Goal: Task Accomplishment & Management: Manage account settings

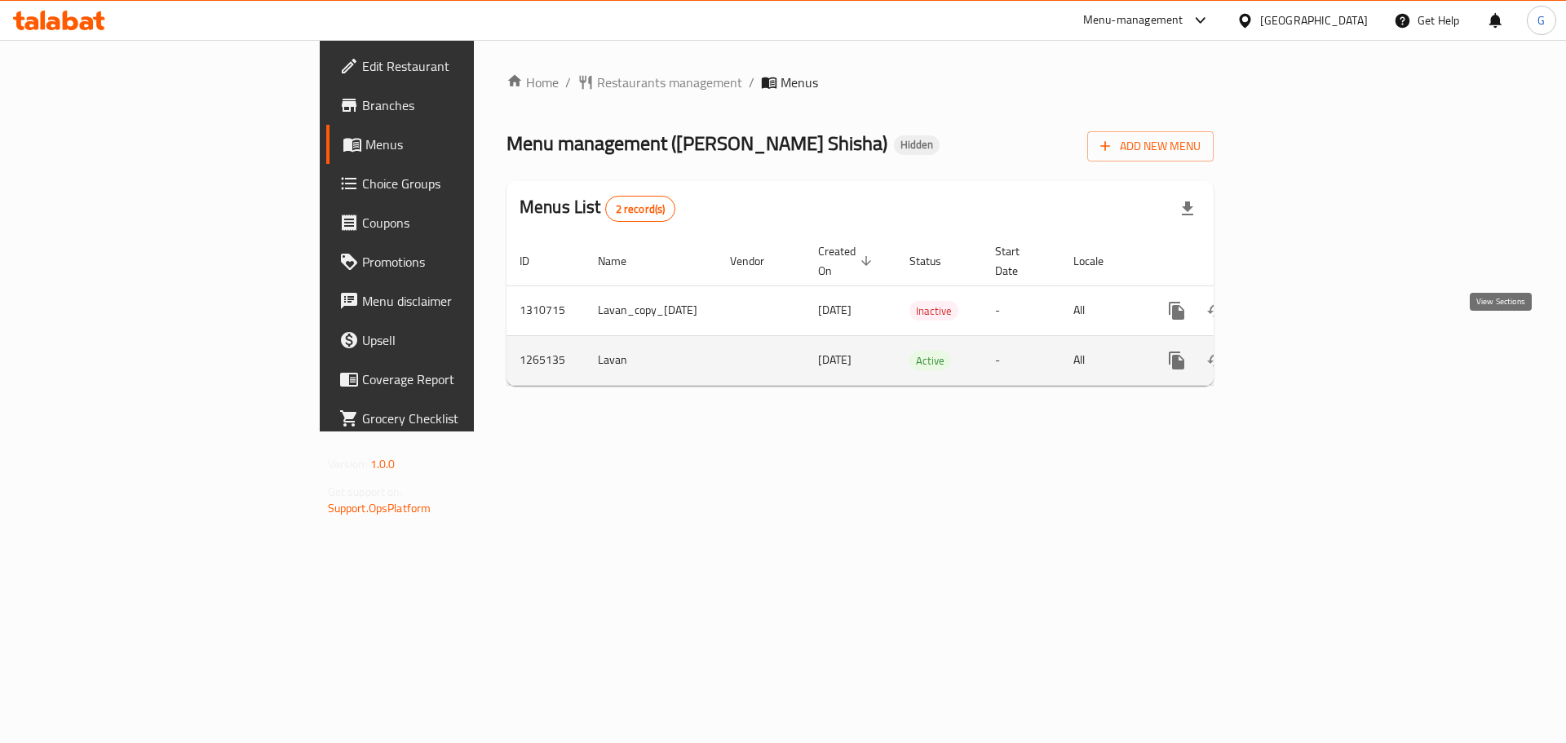
click at [1305, 351] on icon "enhanced table" at bounding box center [1295, 361] width 20 height 20
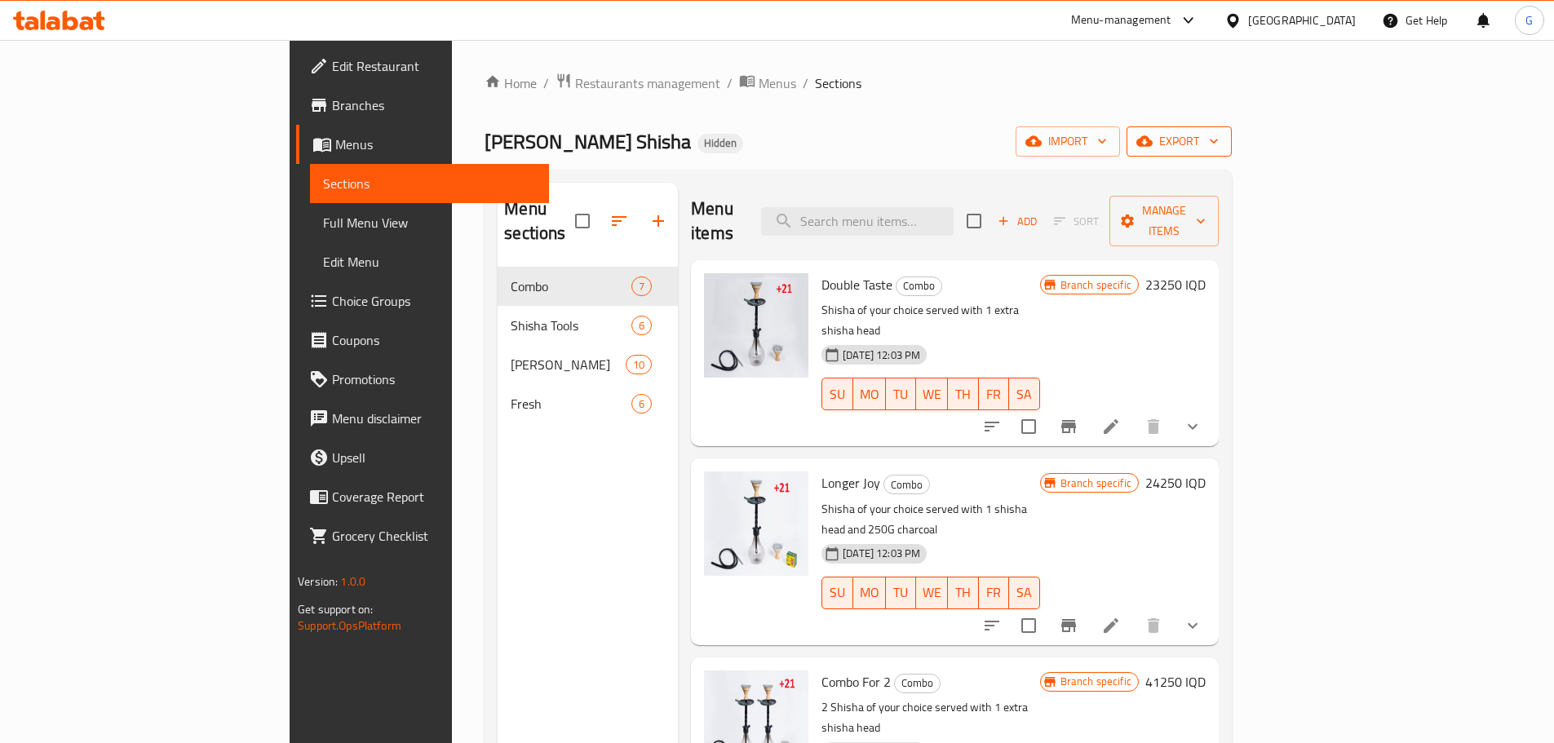
click at [1219, 143] on span "export" at bounding box center [1179, 141] width 79 height 20
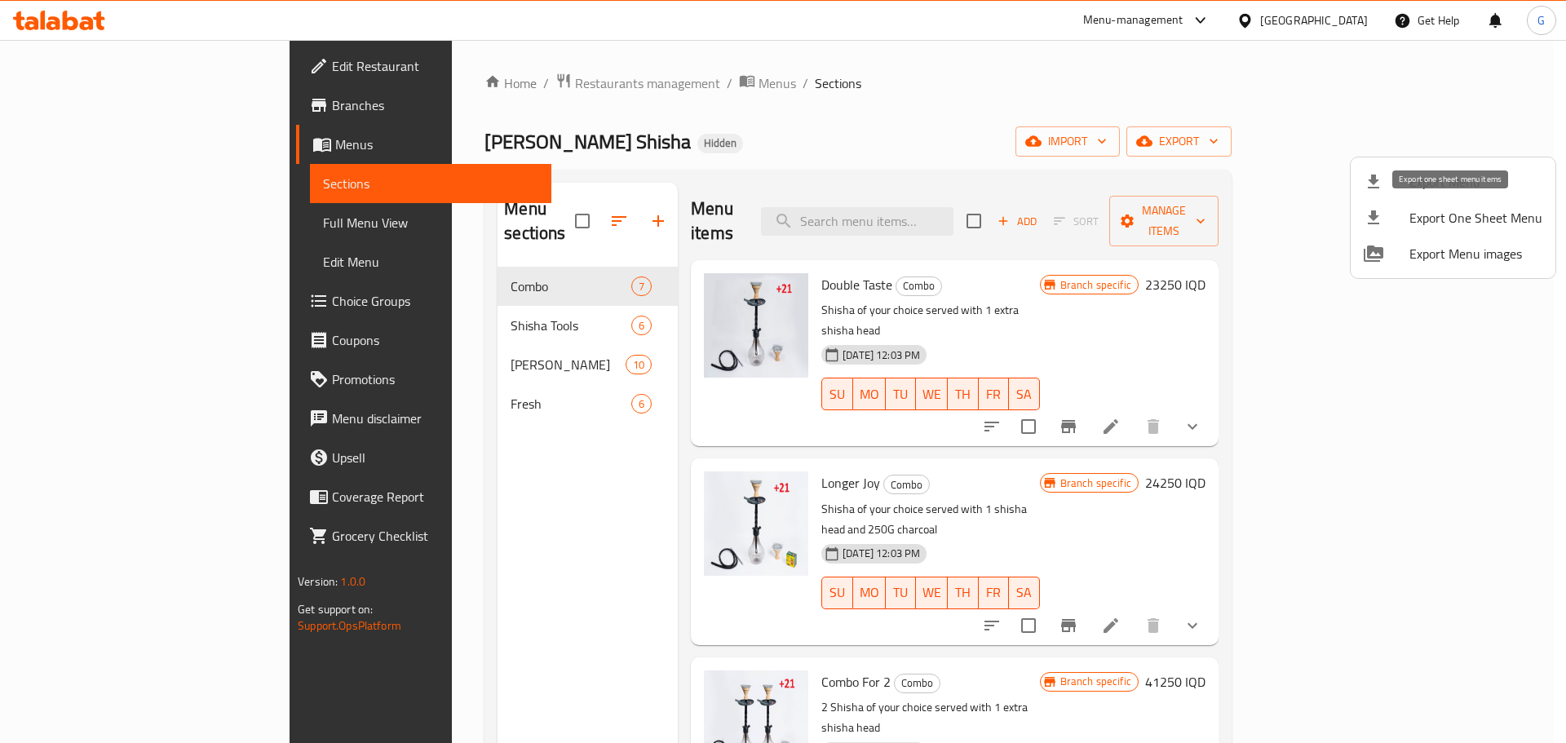
click at [1482, 219] on span "Export One Sheet Menu" at bounding box center [1476, 218] width 133 height 20
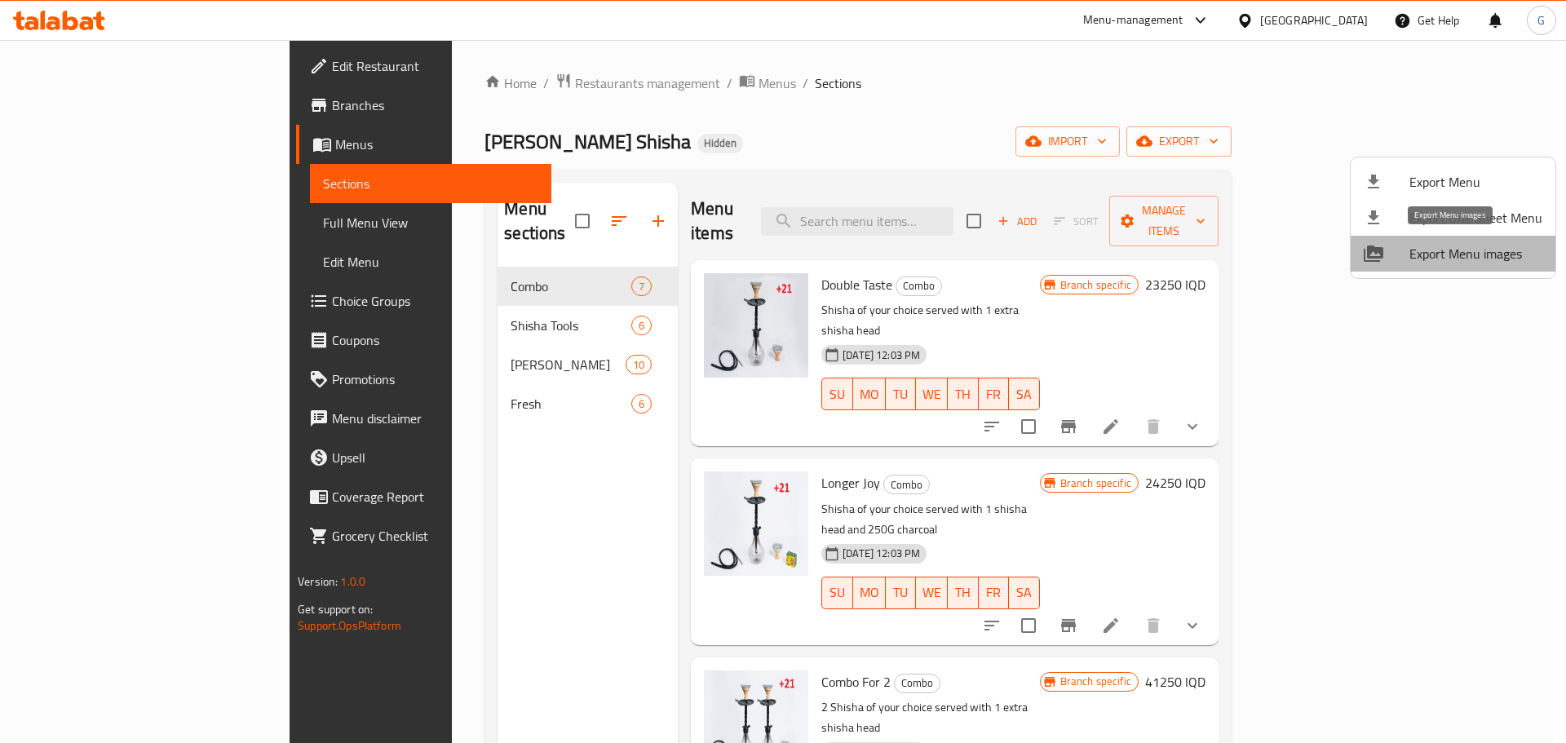
click at [1464, 246] on span "Export Menu images" at bounding box center [1476, 254] width 133 height 20
drag, startPoint x: 818, startPoint y: 259, endPoint x: 754, endPoint y: 264, distance: 64.6
click at [754, 264] on div at bounding box center [783, 371] width 1566 height 743
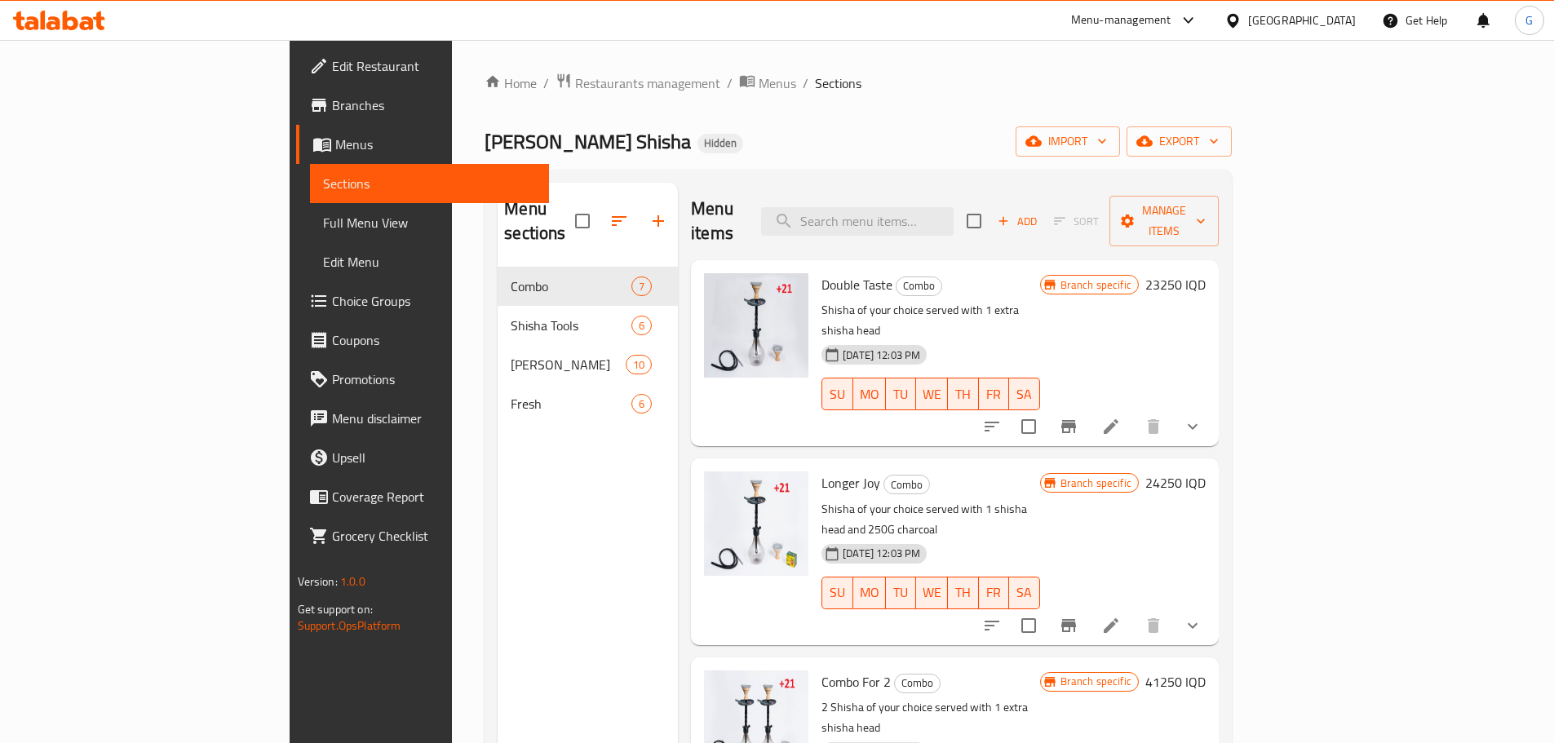
click at [822, 272] on span "Double Taste" at bounding box center [857, 284] width 71 height 24
copy span "Double"
drag, startPoint x: 820, startPoint y: 257, endPoint x: 749, endPoint y: 258, distance: 71.0
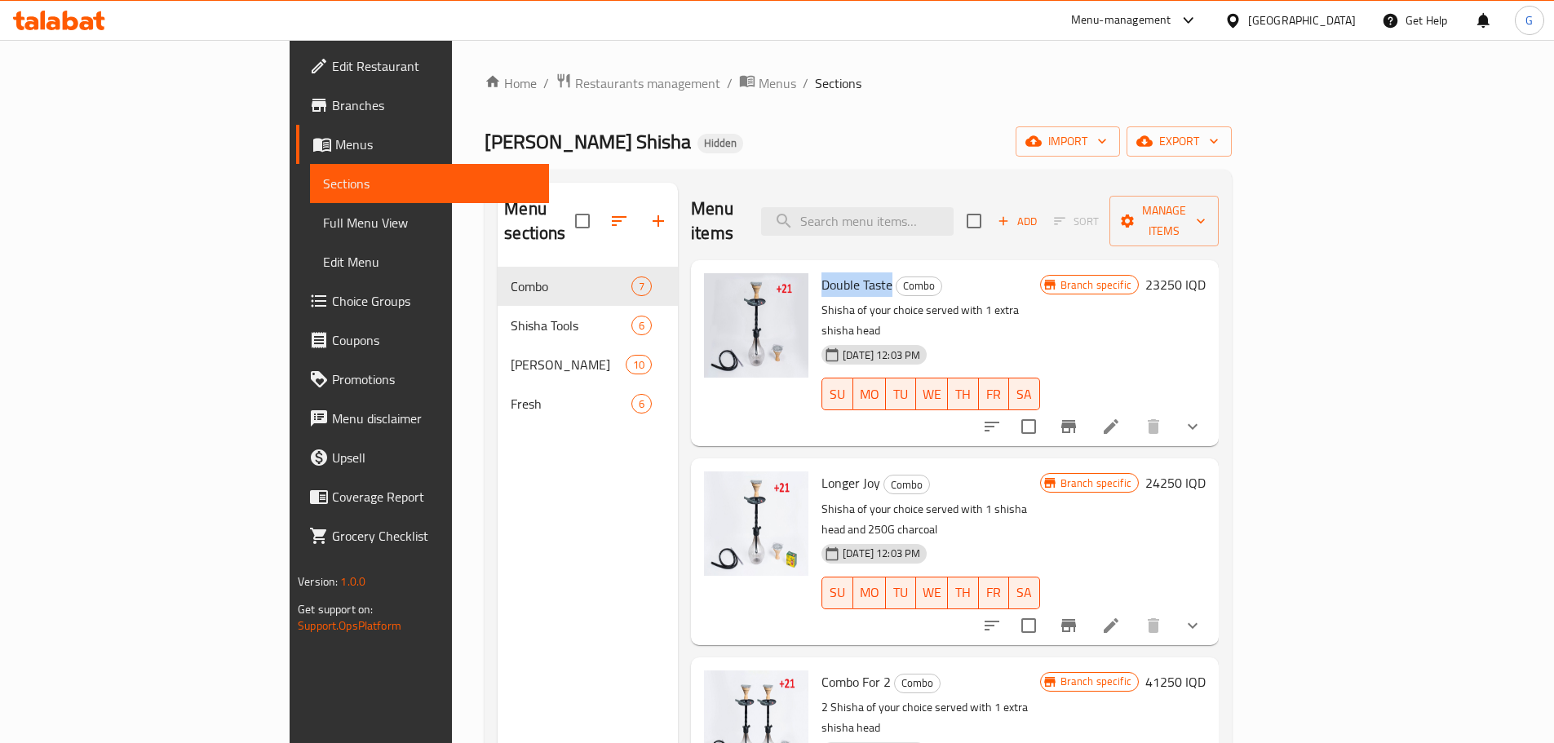
click at [822, 273] on h6 "Double Taste Combo" at bounding box center [931, 284] width 219 height 23
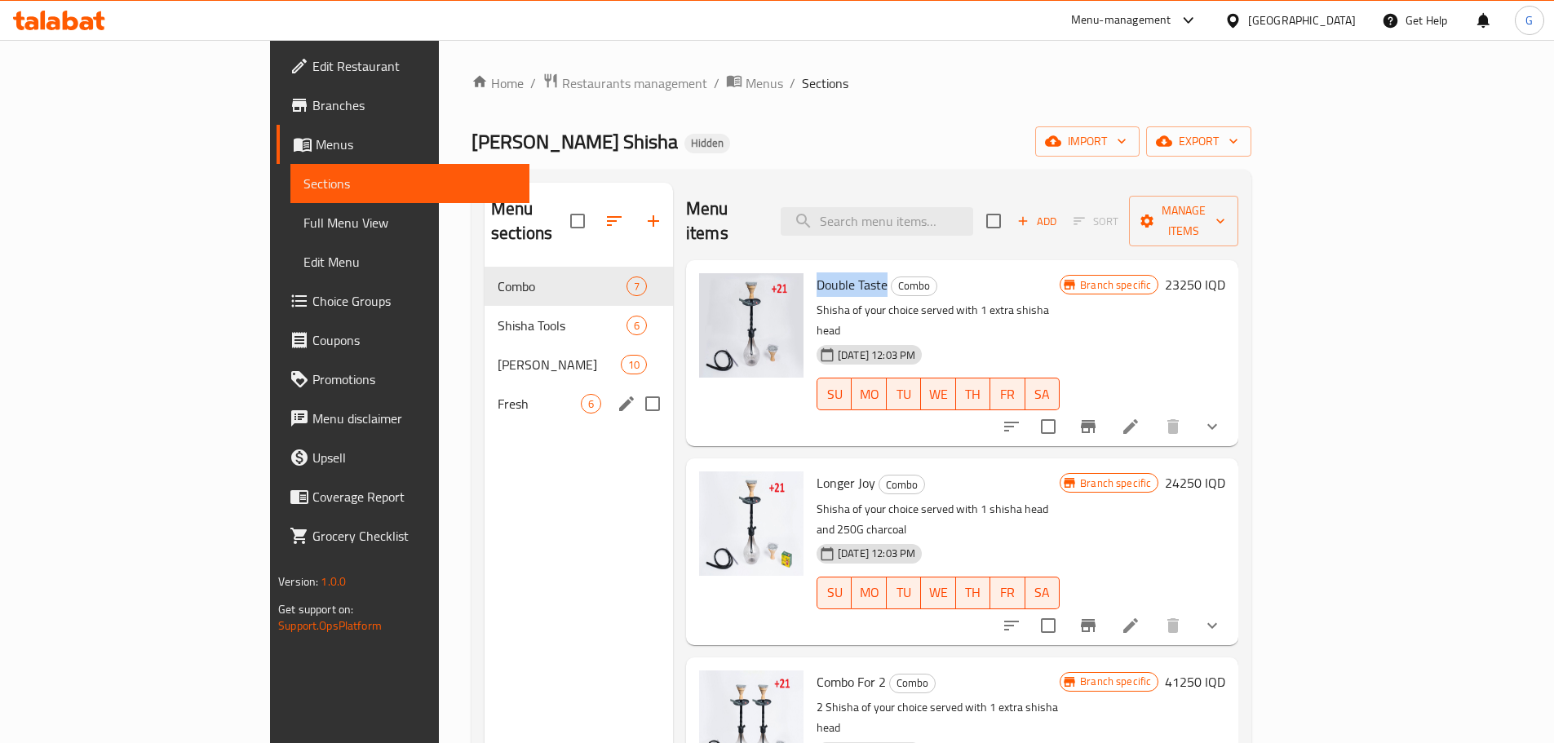
copy span "Double Taste"
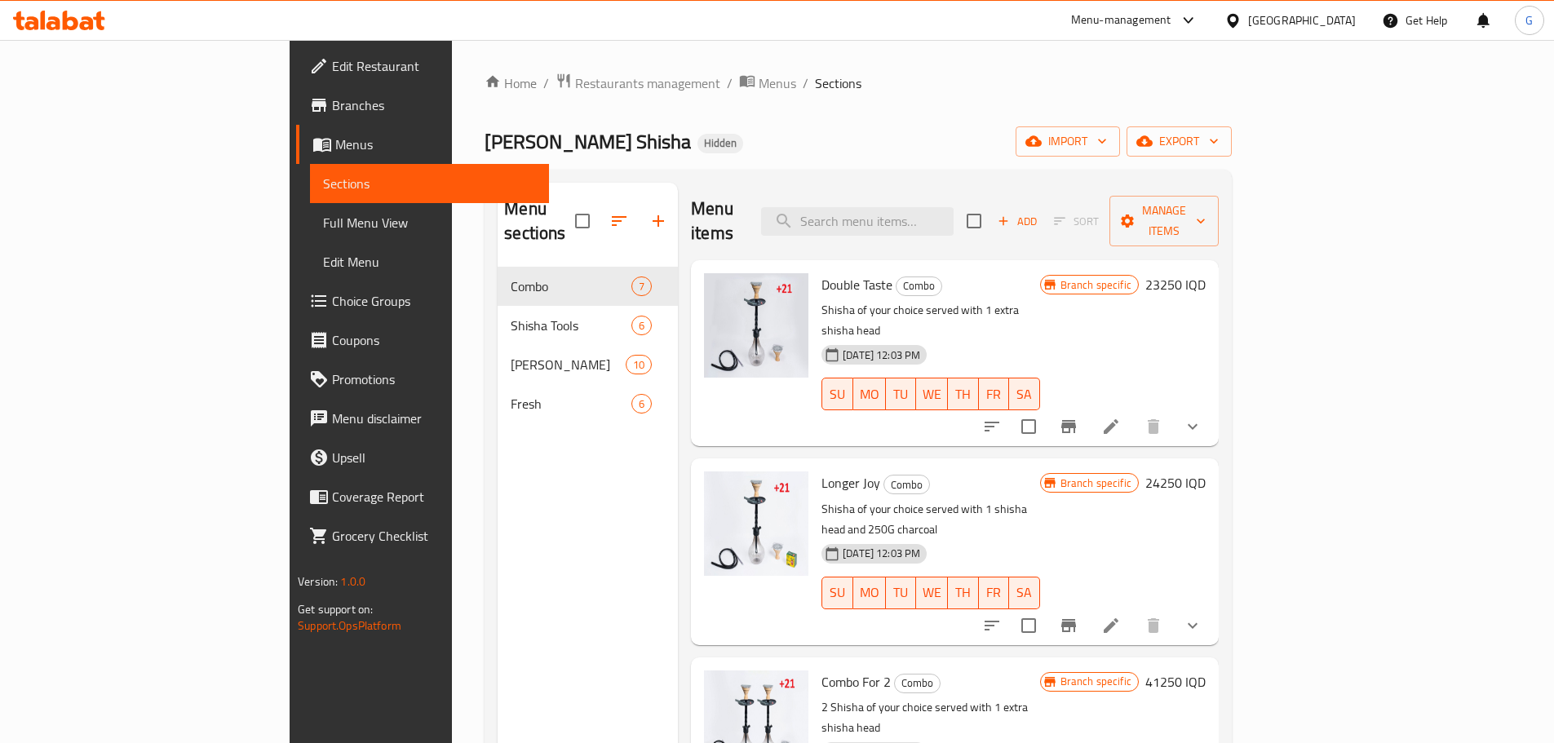
click at [1034, 472] on h6 "Longer Joy Combo" at bounding box center [931, 483] width 219 height 23
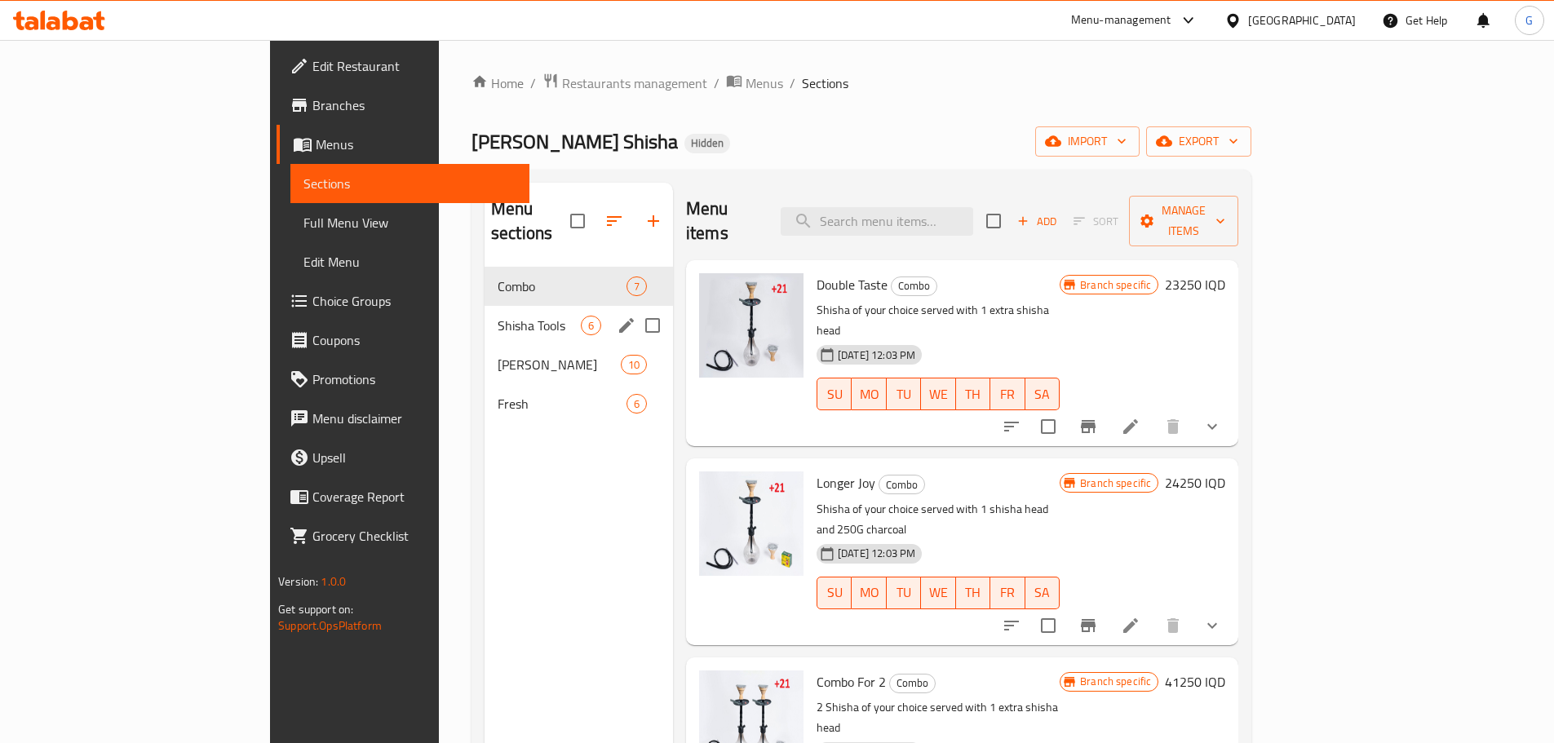
click at [485, 306] on div "Shisha Tools 6" at bounding box center [579, 325] width 188 height 39
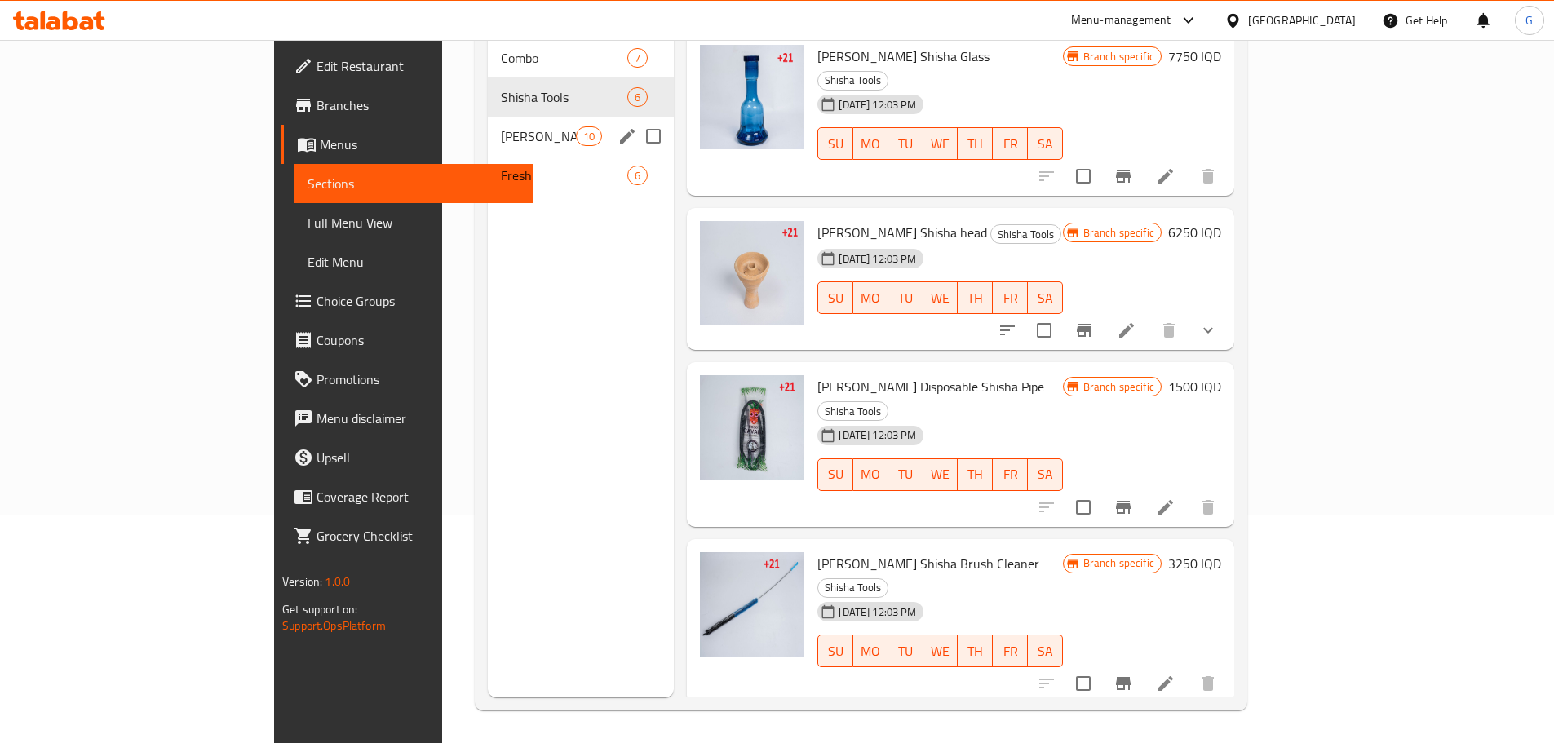
click at [488, 117] on div "Shisha 10" at bounding box center [581, 136] width 187 height 39
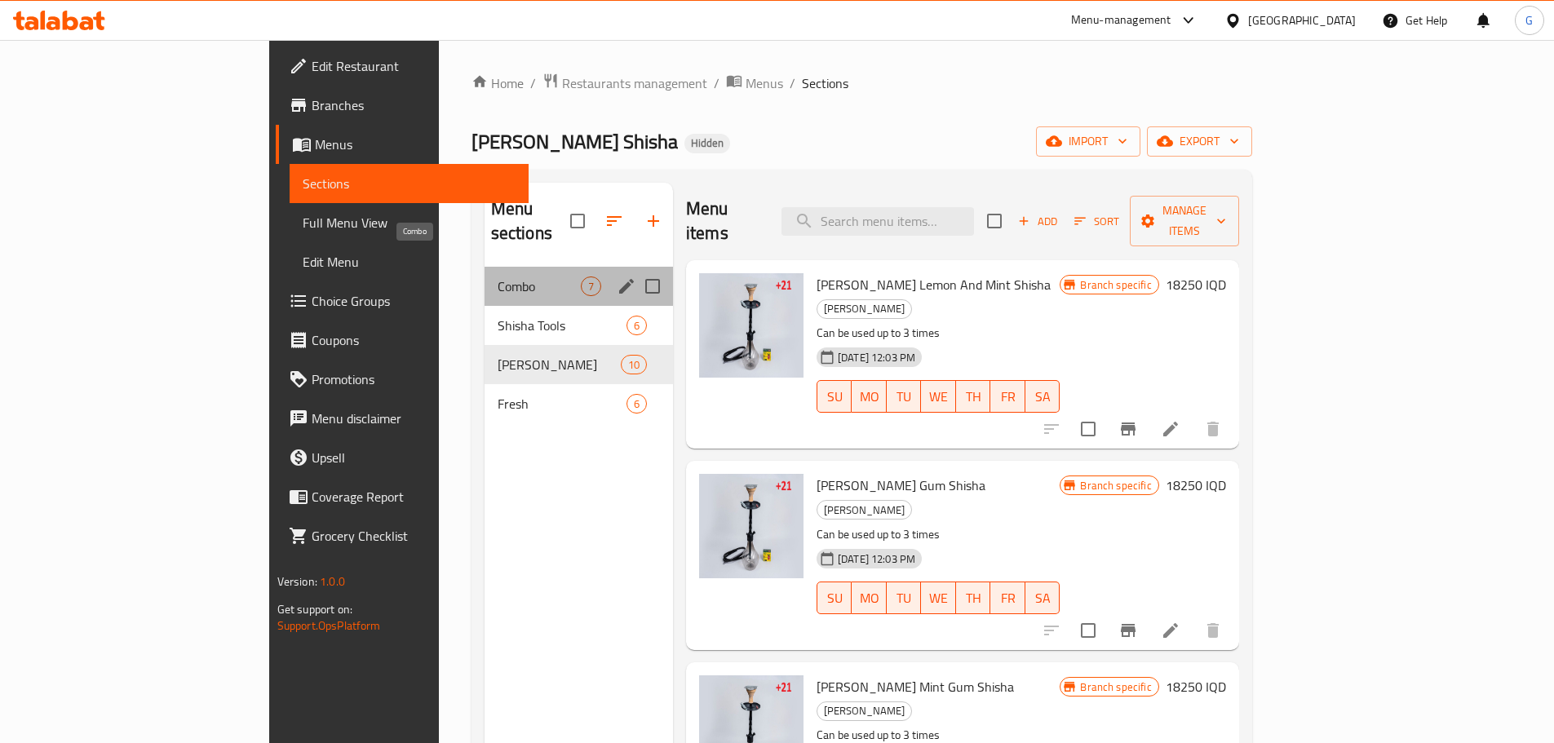
click at [498, 277] on span "Combo" at bounding box center [539, 287] width 83 height 20
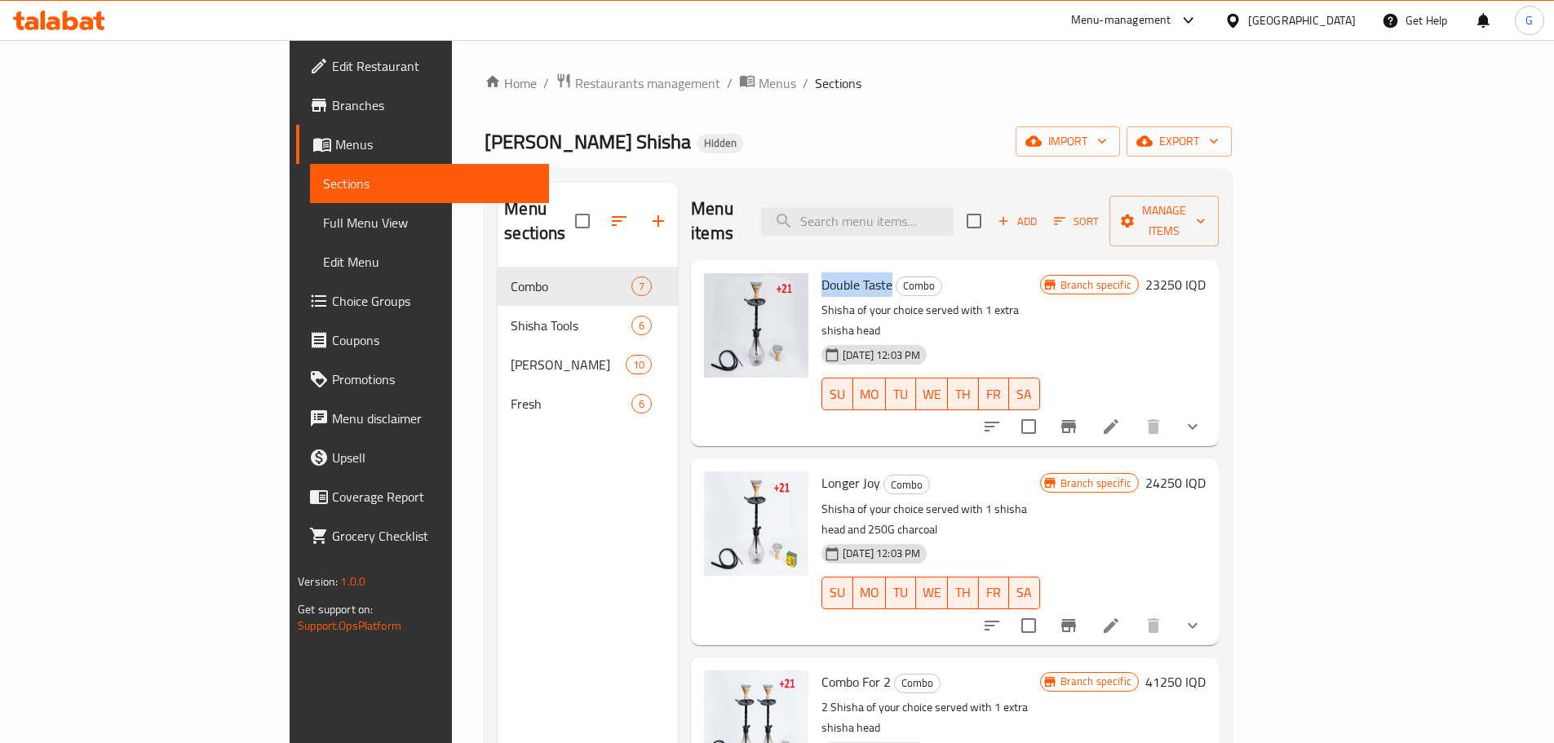
drag, startPoint x: 819, startPoint y: 262, endPoint x: 749, endPoint y: 260, distance: 70.2
click at [822, 272] on span "Double Taste" at bounding box center [857, 284] width 71 height 24
drag, startPoint x: 803, startPoint y: 436, endPoint x: 744, endPoint y: 440, distance: 58.8
click at [815, 465] on div "Longer Joy Combo Shisha of your choice served with 1 shisha head and 250G charc…" at bounding box center [931, 551] width 232 height 173
click at [67, 10] on div at bounding box center [59, 20] width 118 height 33
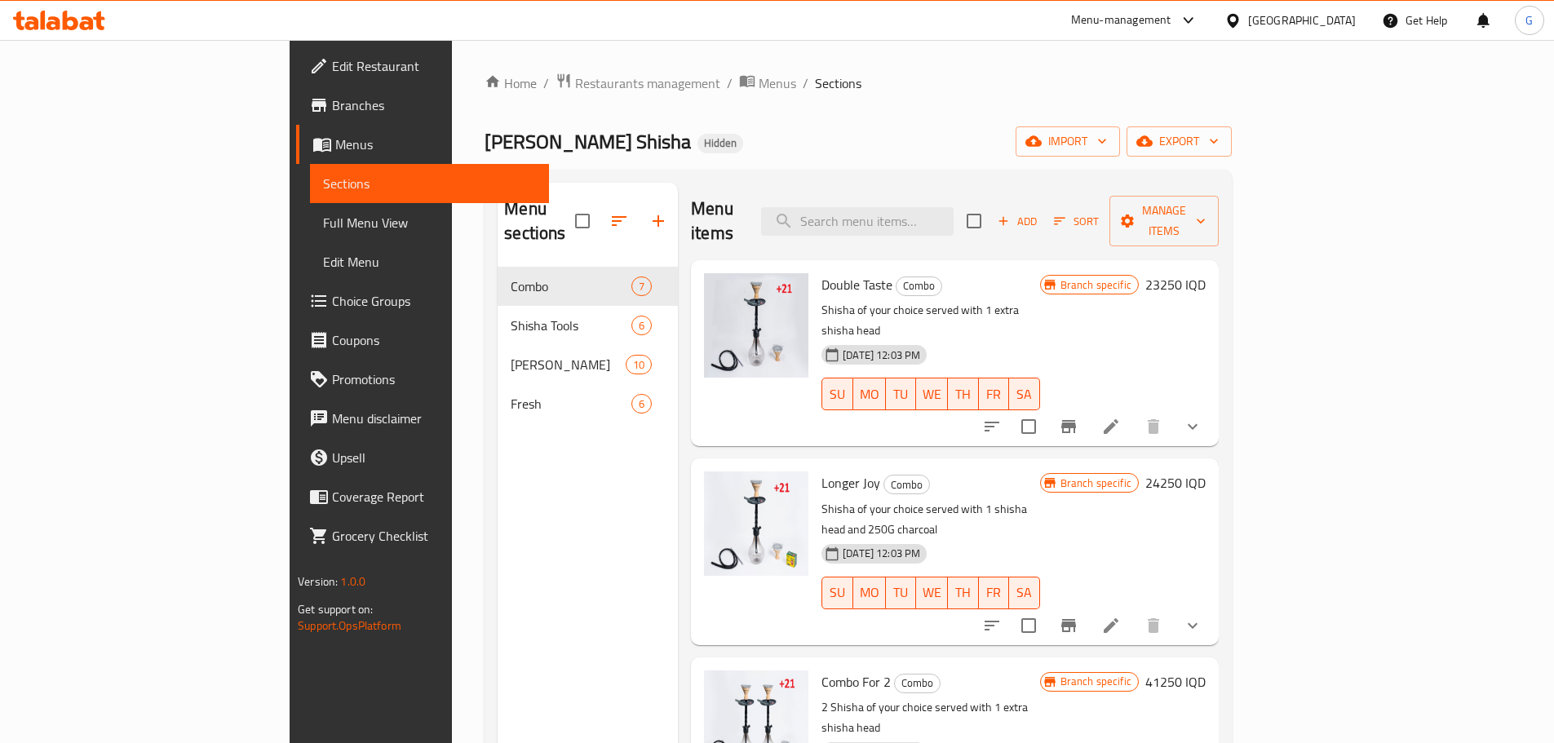
click at [78, 31] on div at bounding box center [59, 20] width 118 height 33
click at [88, 20] on icon at bounding box center [59, 21] width 92 height 20
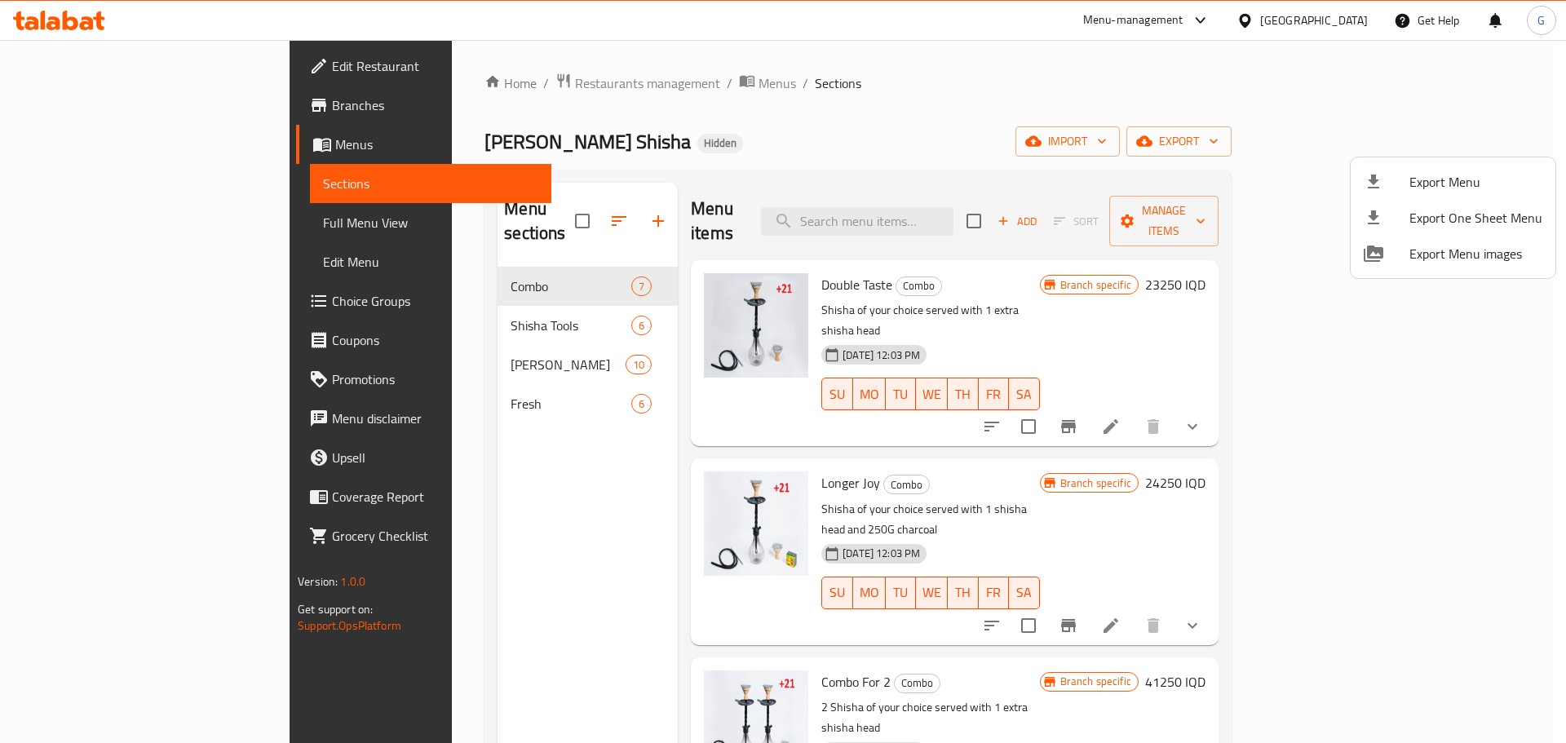
click at [1048, 112] on div at bounding box center [783, 371] width 1566 height 743
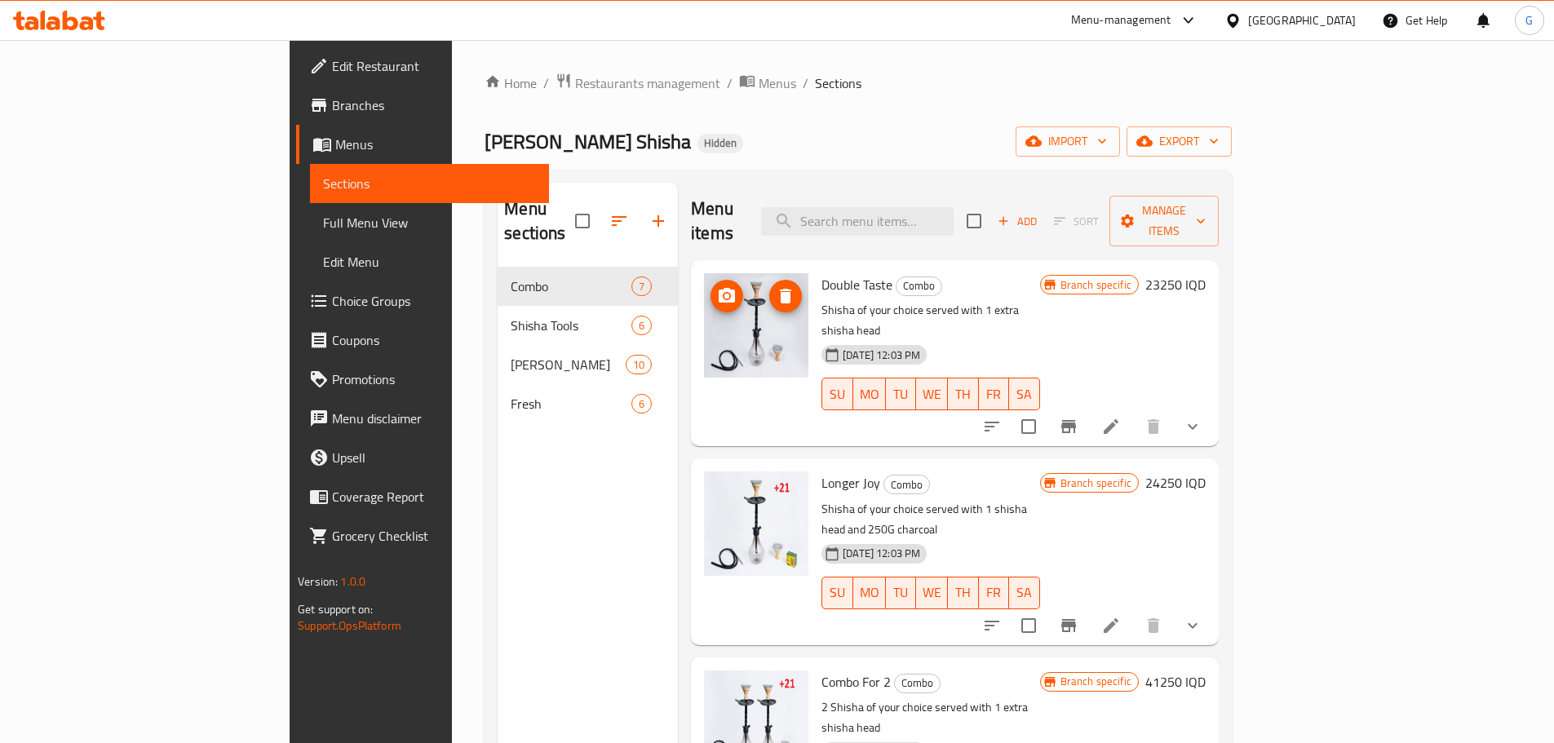
click at [704, 299] on img at bounding box center [756, 325] width 104 height 104
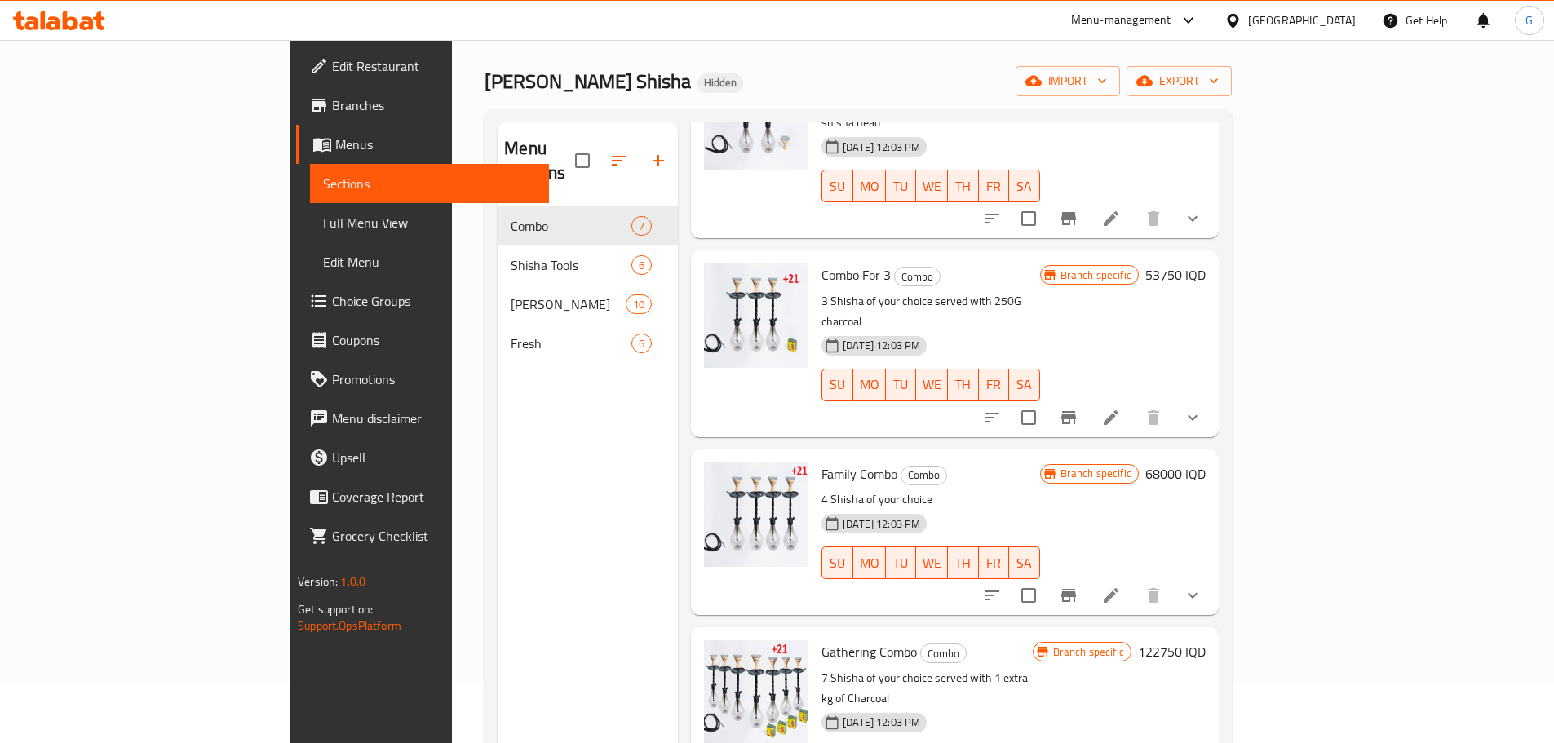
scroll to position [163, 0]
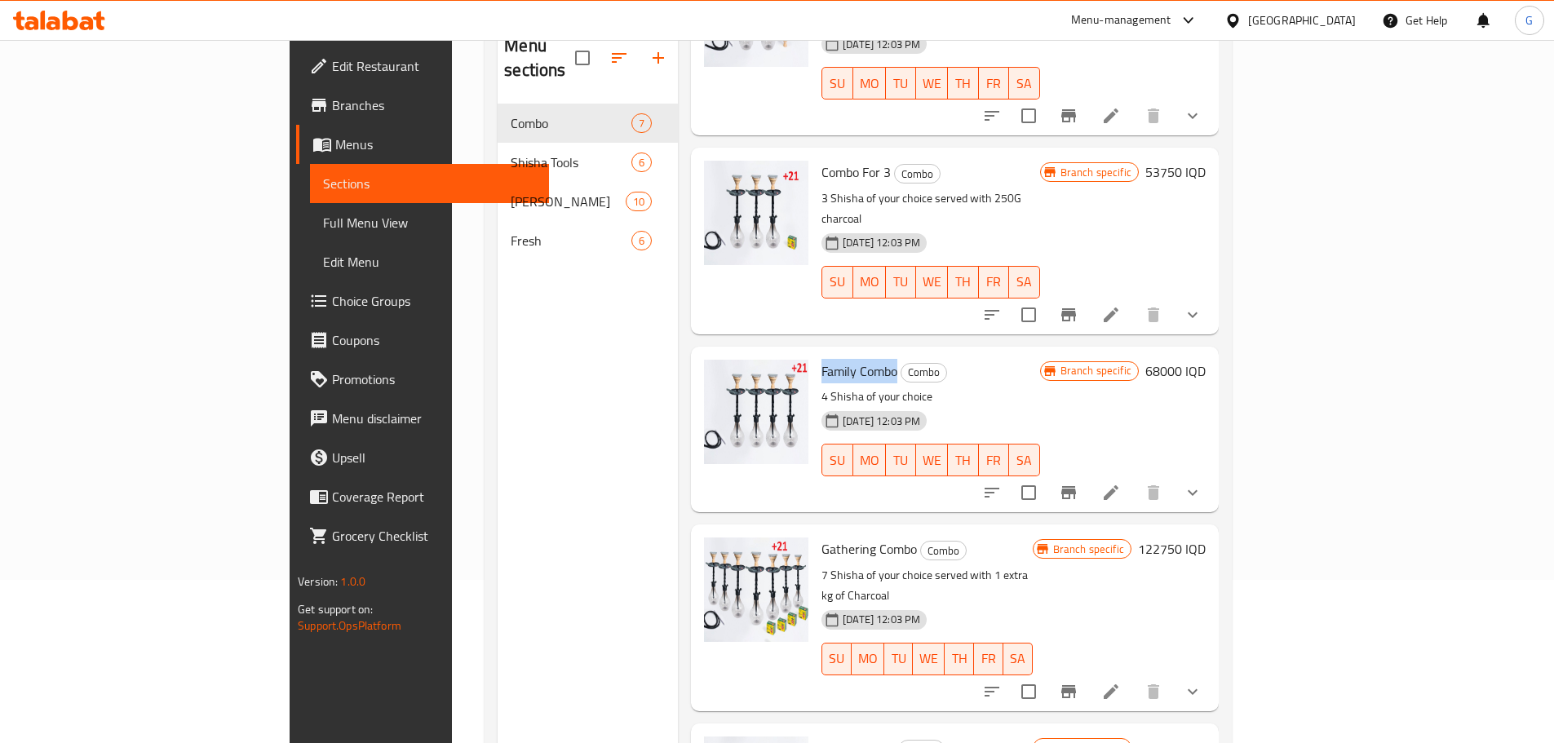
drag, startPoint x: 824, startPoint y: 264, endPoint x: 751, endPoint y: 260, distance: 72.7
click at [822, 359] on span "Family Combo" at bounding box center [860, 371] width 76 height 24
copy span "Family Combo"
drag, startPoint x: 702, startPoint y: 482, endPoint x: 760, endPoint y: 499, distance: 59.6
click at [826, 613] on icon at bounding box center [832, 620] width 12 height 14
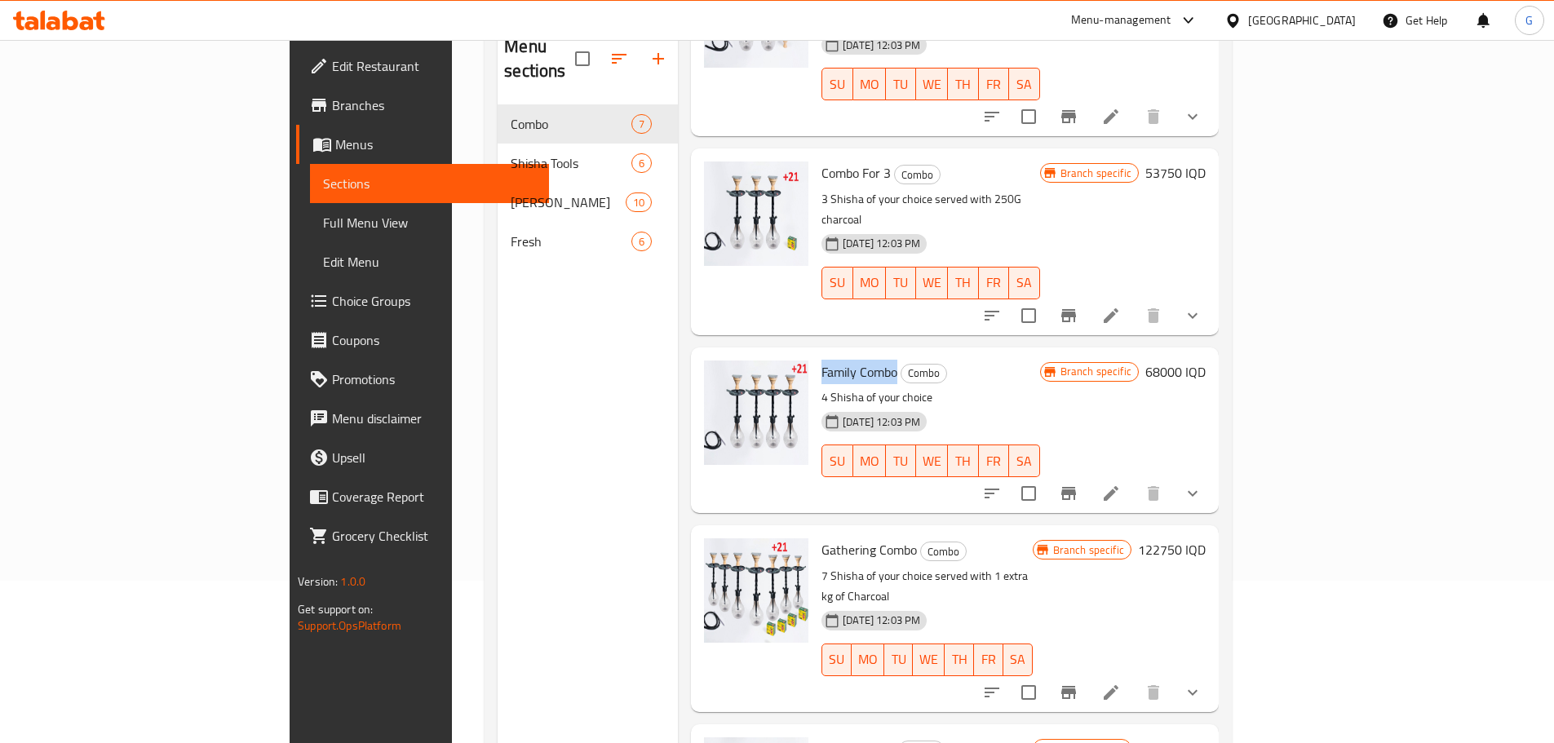
scroll to position [0, 0]
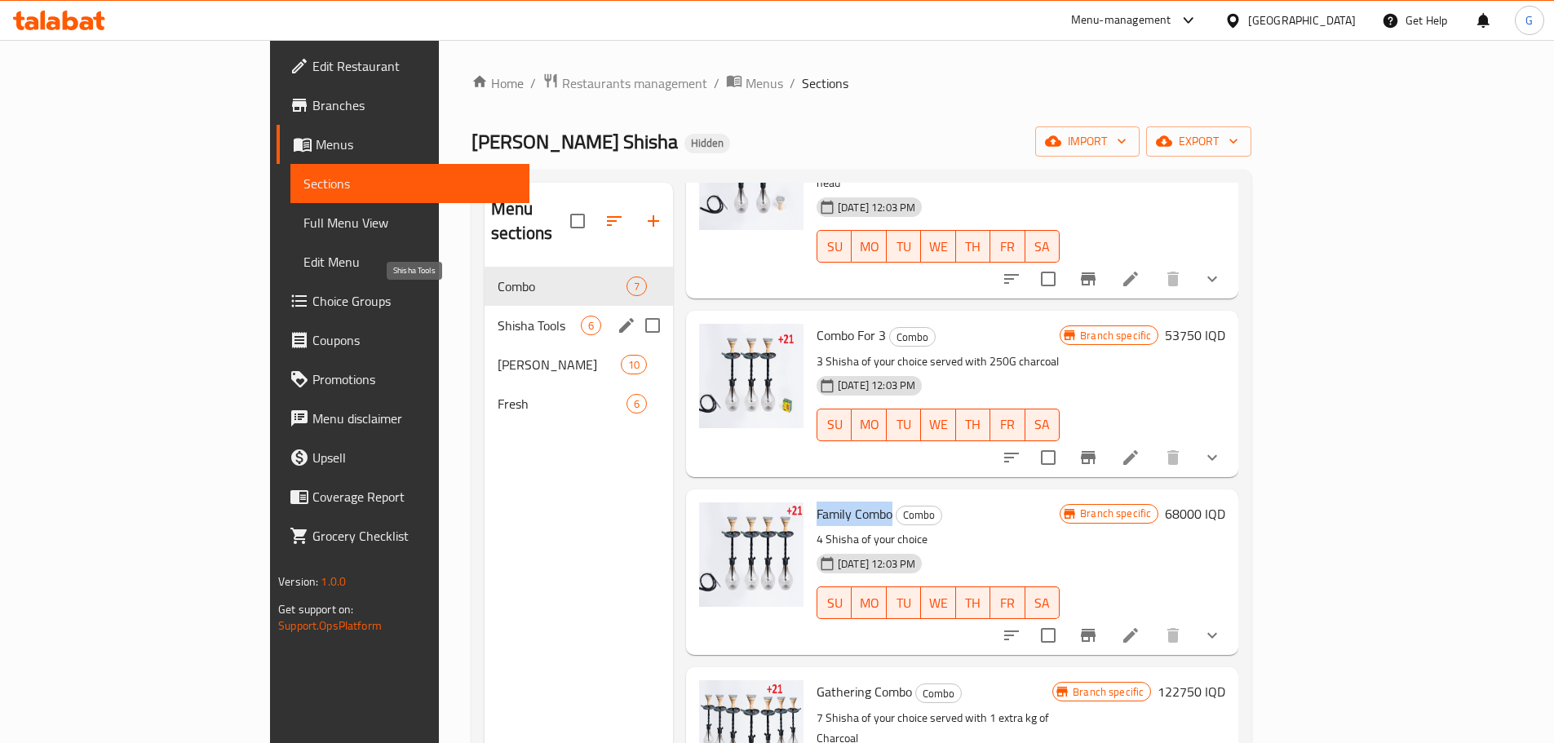
click at [498, 316] on span "Shisha Tools" at bounding box center [539, 326] width 83 height 20
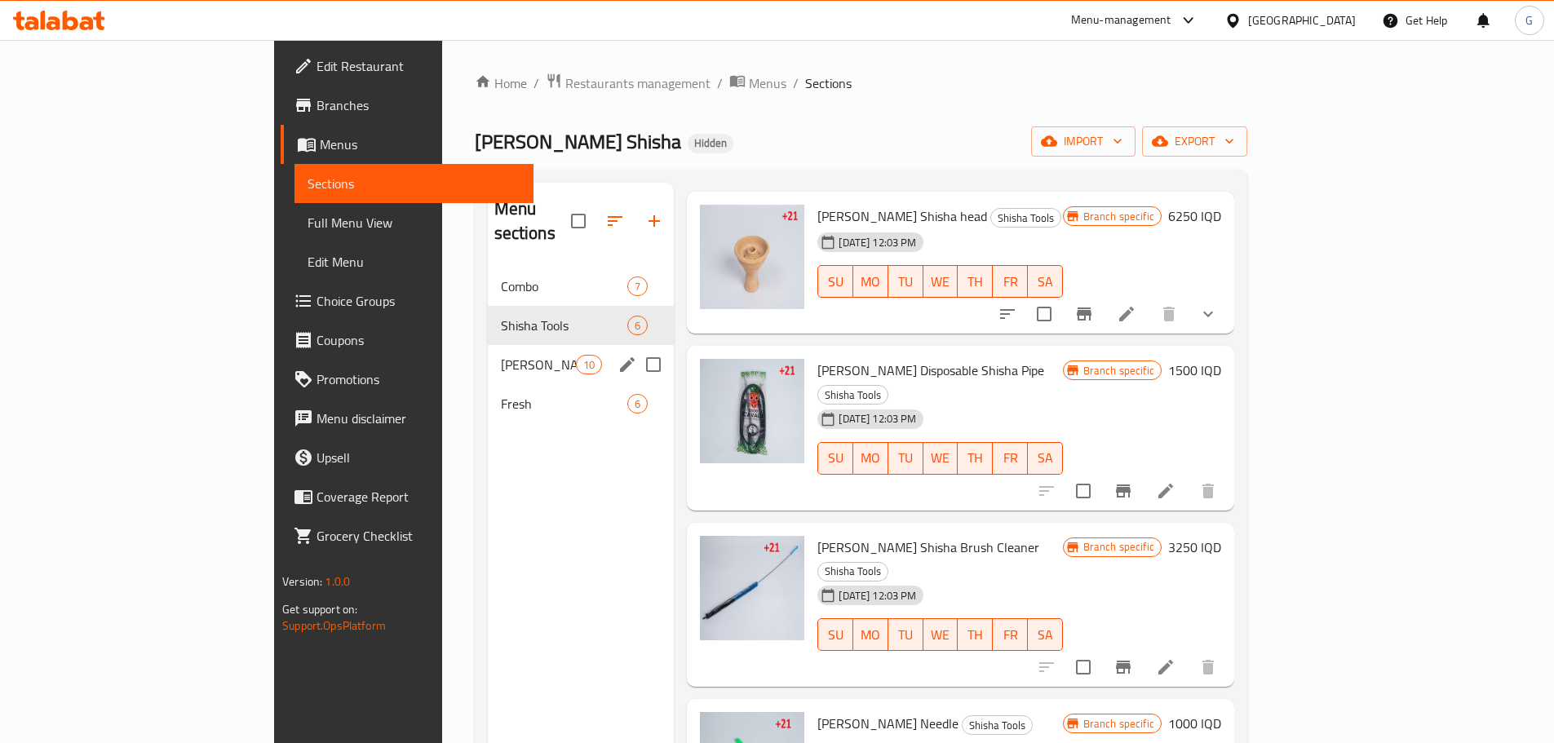
click at [488, 351] on div "Shisha 10" at bounding box center [581, 364] width 187 height 39
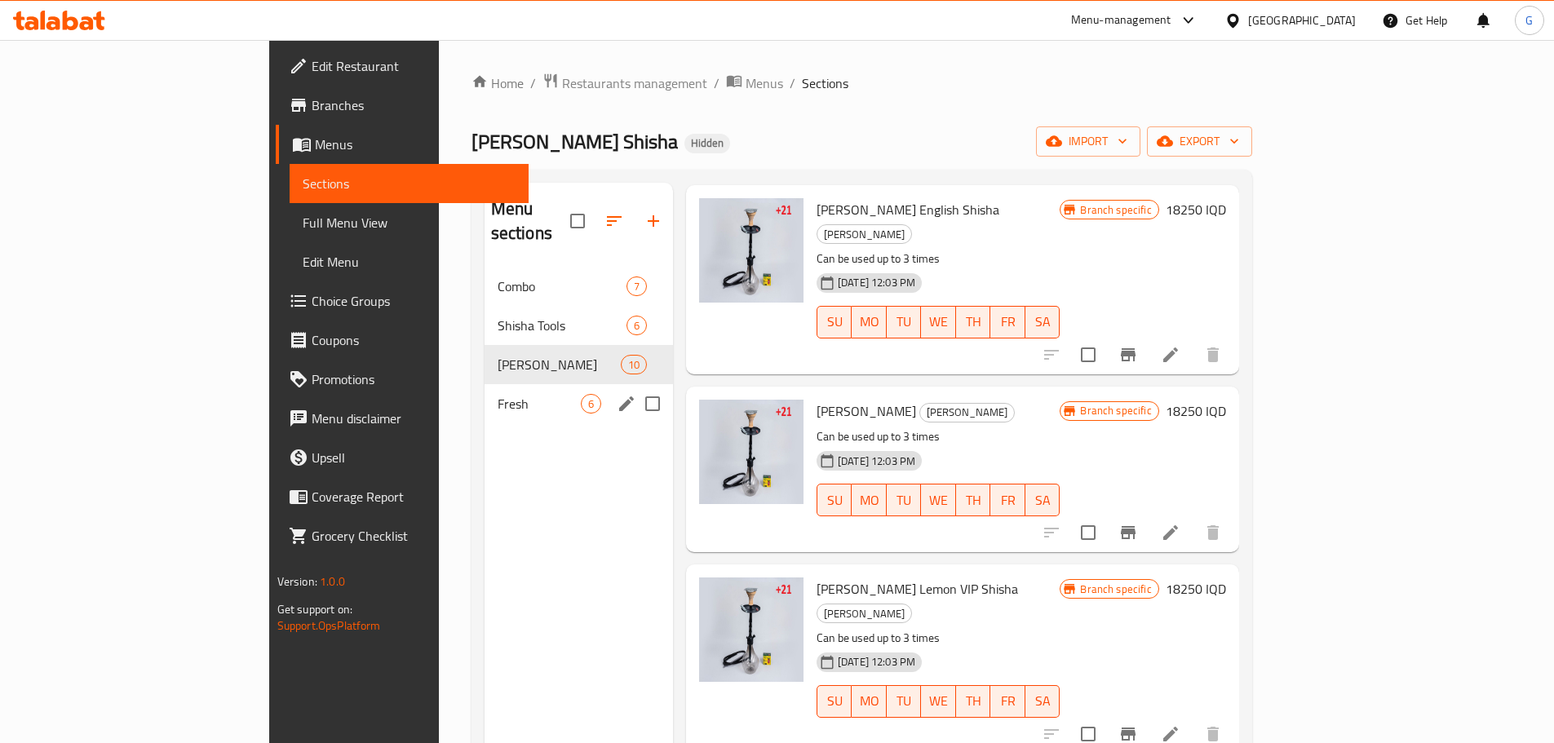
click at [485, 393] on div "Fresh 6" at bounding box center [579, 403] width 188 height 39
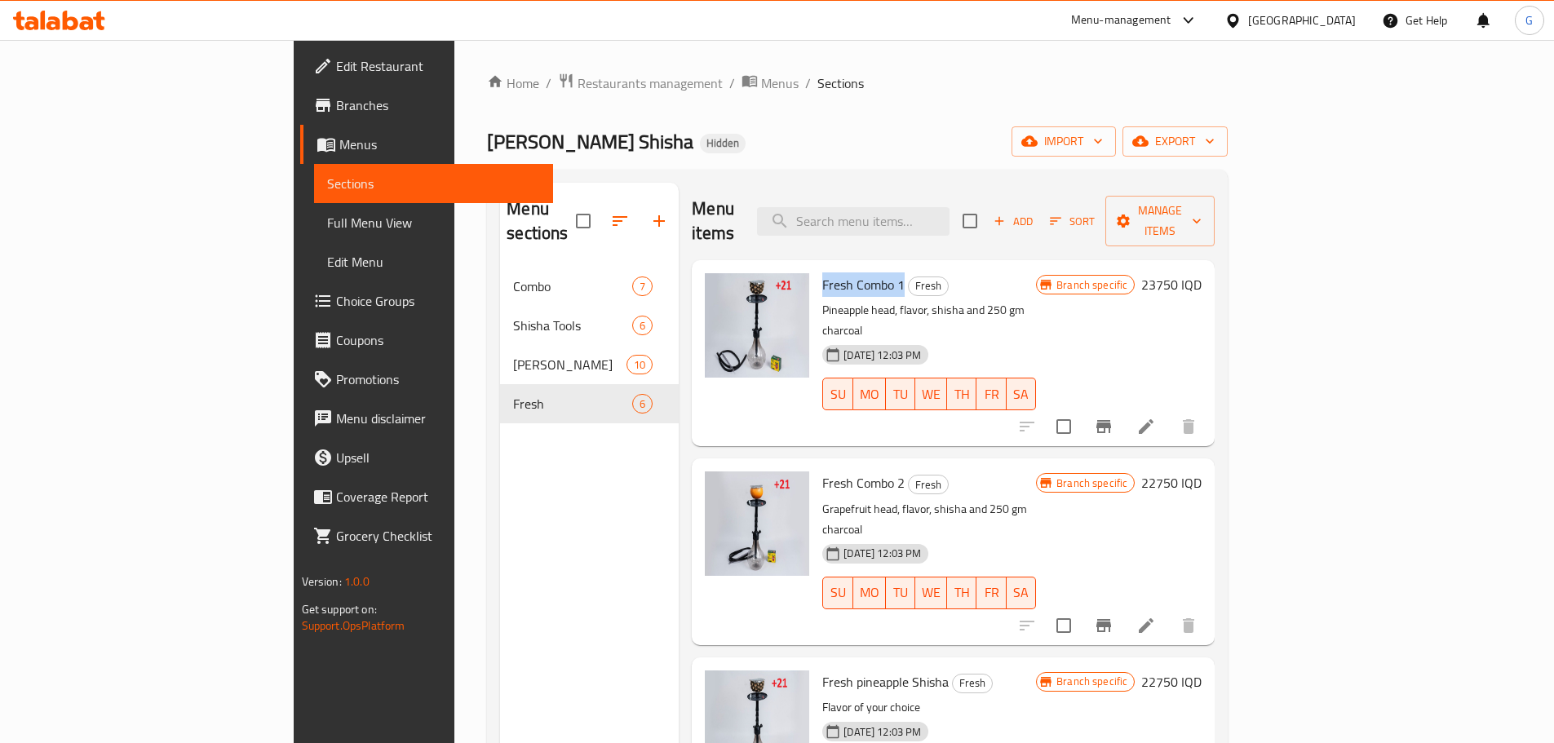
drag, startPoint x: 831, startPoint y: 256, endPoint x: 746, endPoint y: 254, distance: 84.1
click at [816, 267] on div "Fresh Combo 1 Fresh Pineapple head, flavor, shisha and 250 gm charcoal [DATE] 1…" at bounding box center [929, 353] width 227 height 173
copy span "Fresh Combo 1"
drag, startPoint x: 875, startPoint y: 618, endPoint x: 751, endPoint y: 616, distance: 124.8
click at [822, 671] on h6 "Fresh pineapple Shisha Fresh" at bounding box center [929, 682] width 214 height 23
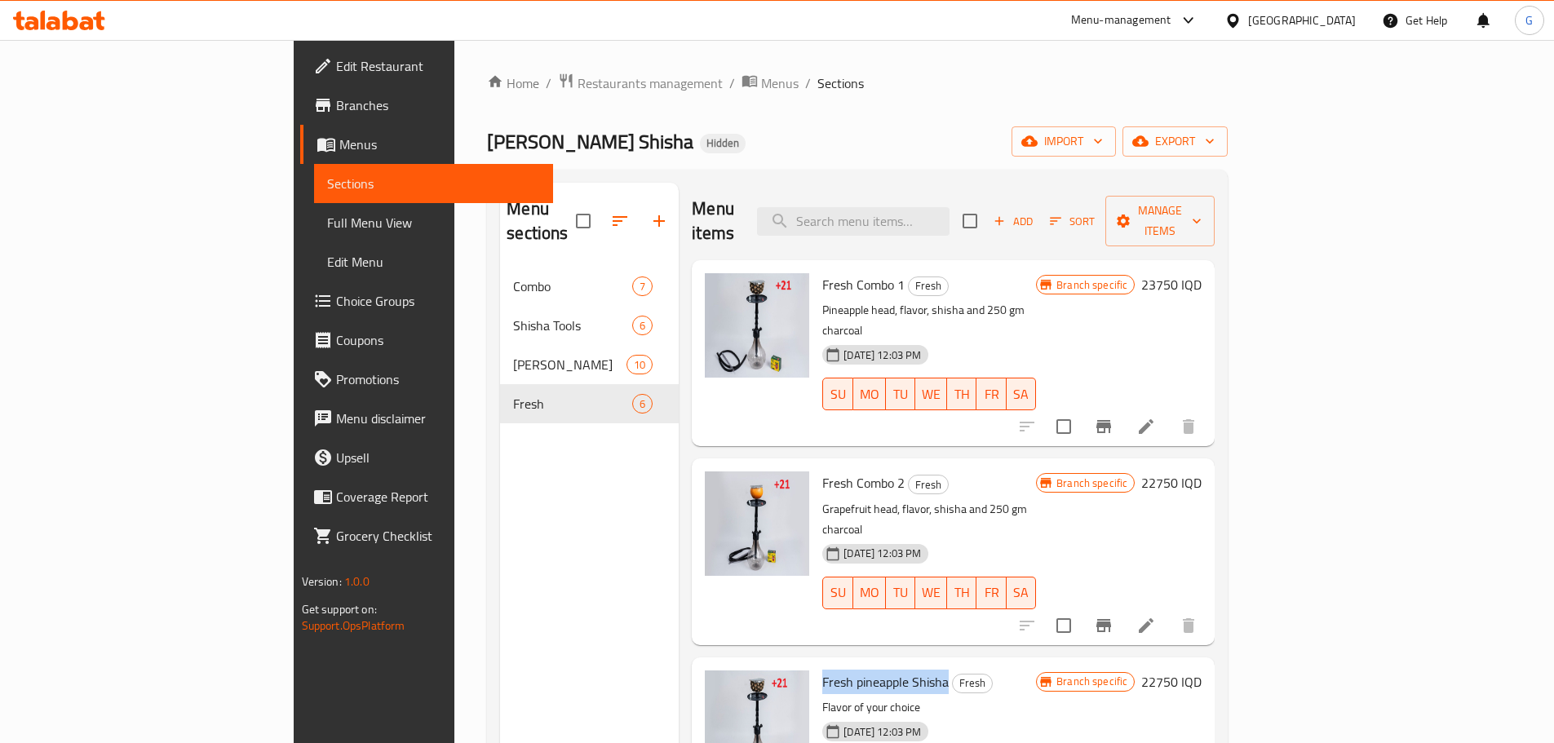
copy span "Fresh pineapple Shisha"
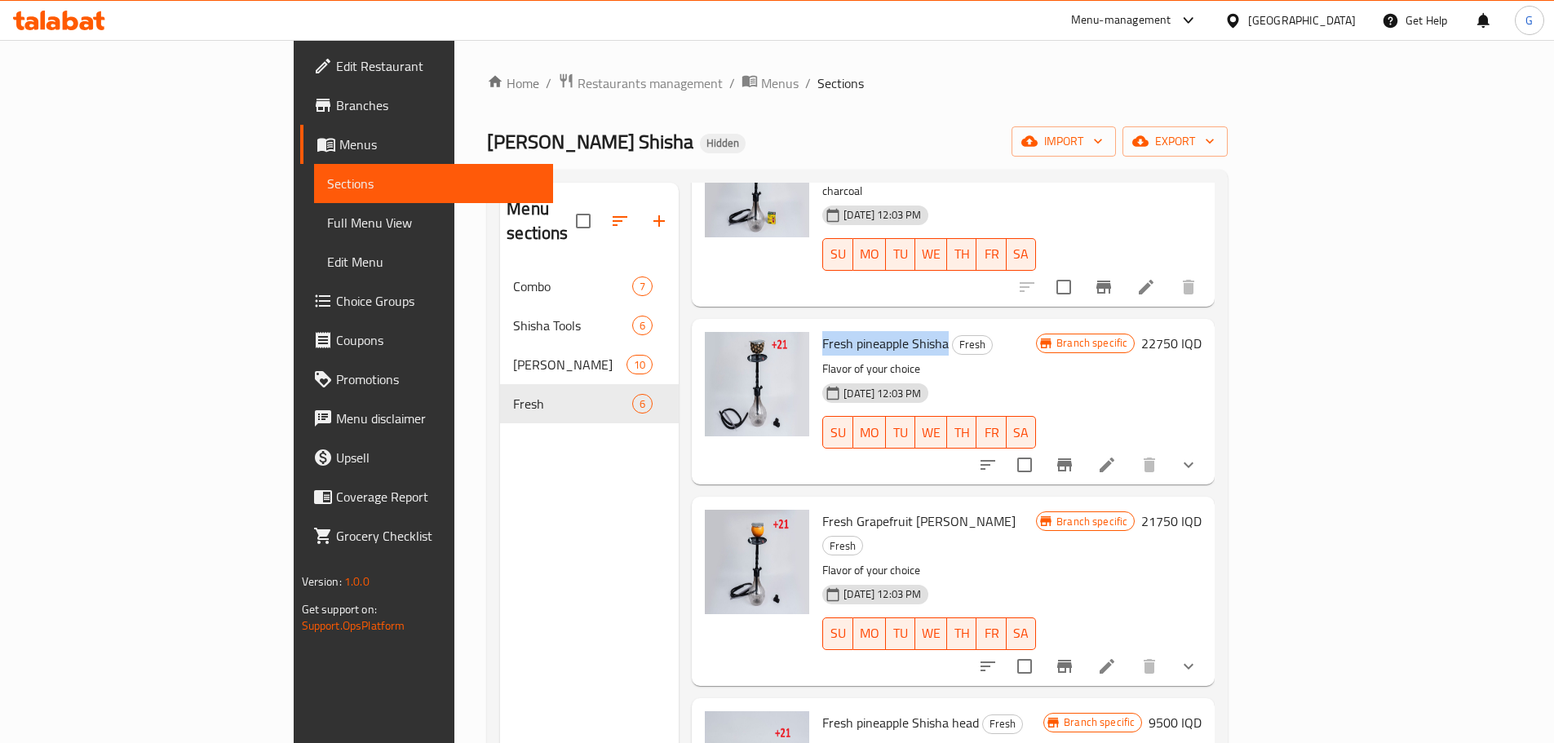
scroll to position [367, 0]
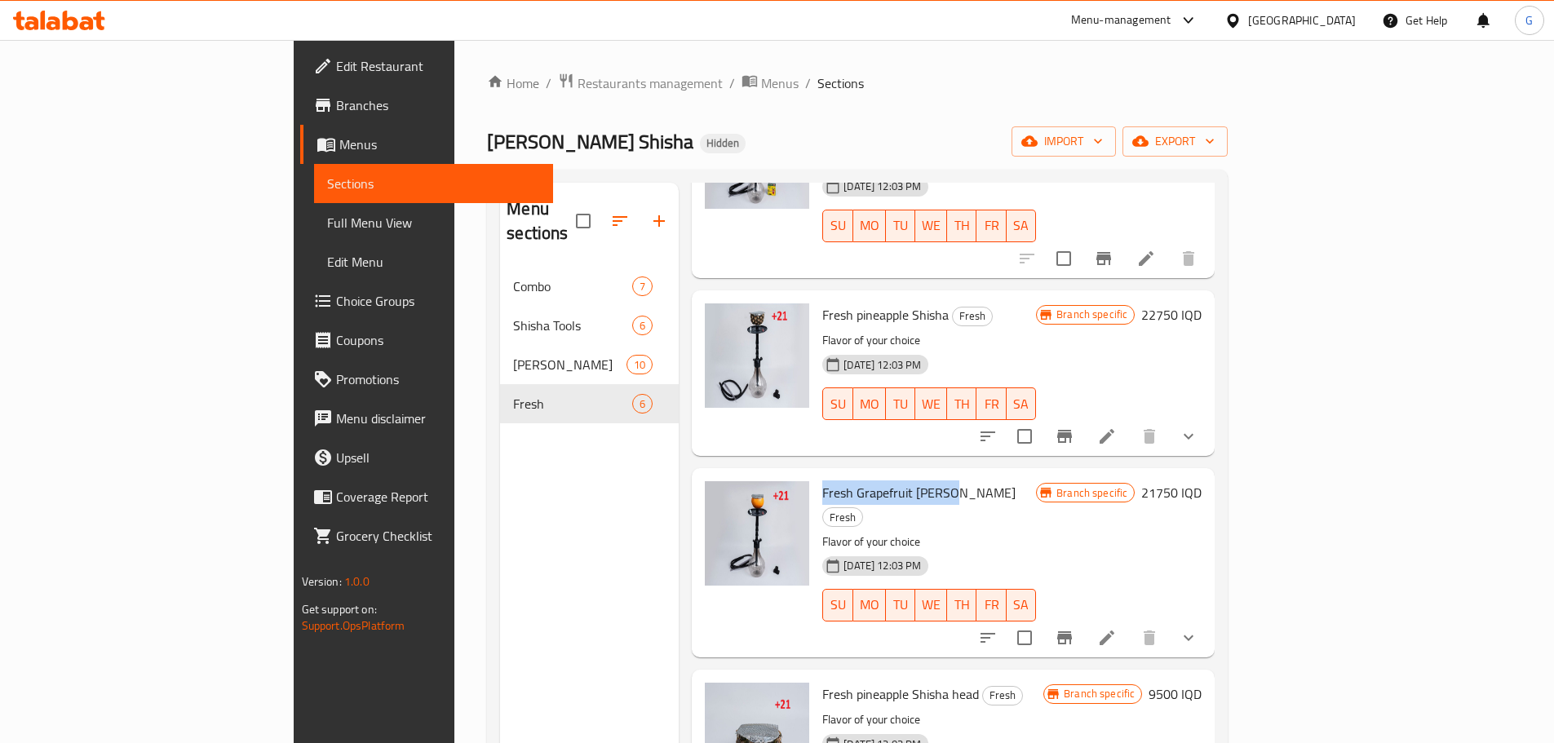
drag, startPoint x: 877, startPoint y: 427, endPoint x: 751, endPoint y: 421, distance: 125.8
click at [822, 481] on span "Fresh Grapefruit [PERSON_NAME]" at bounding box center [918, 493] width 193 height 24
copy span "Fresh Grapefruit [PERSON_NAME]"
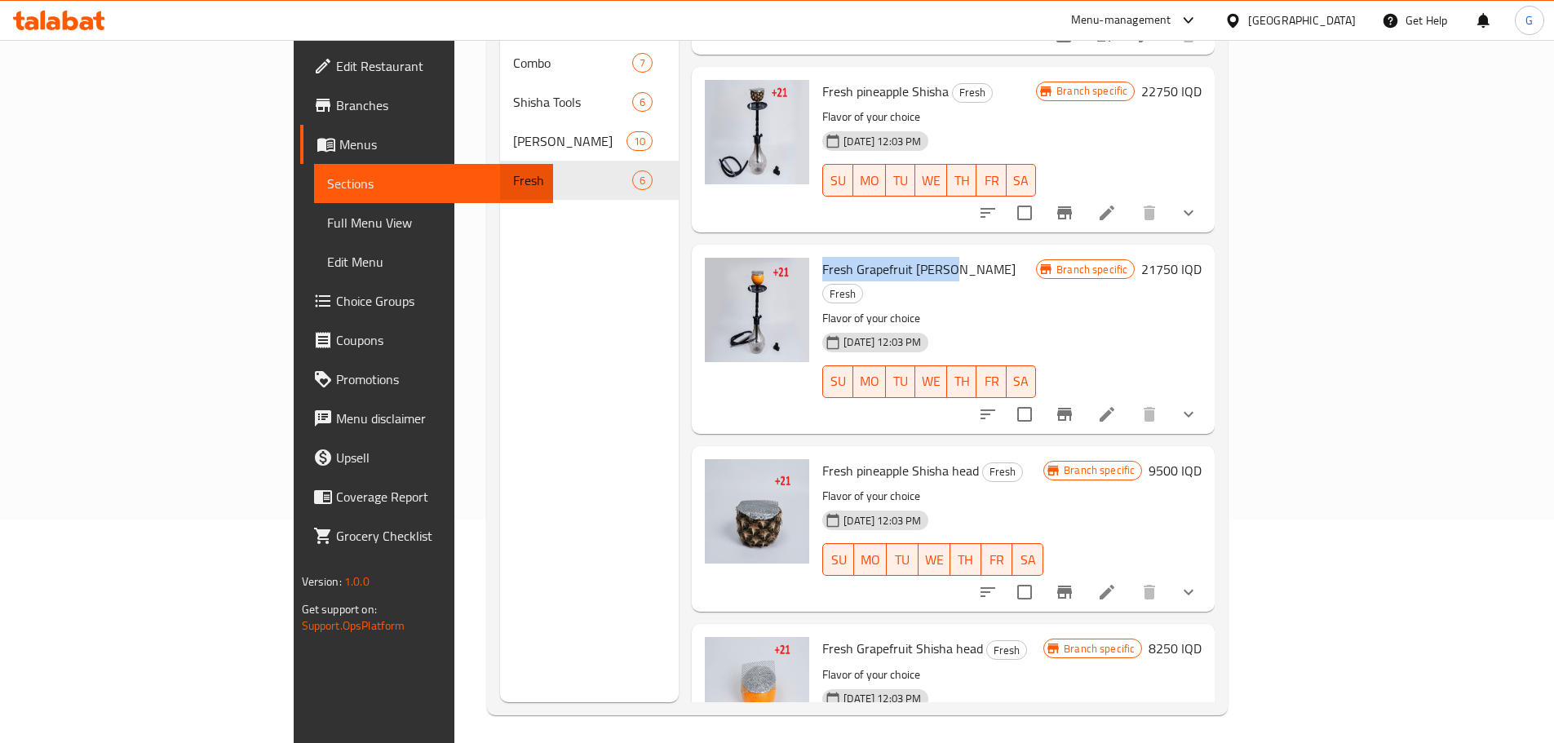
scroll to position [228, 0]
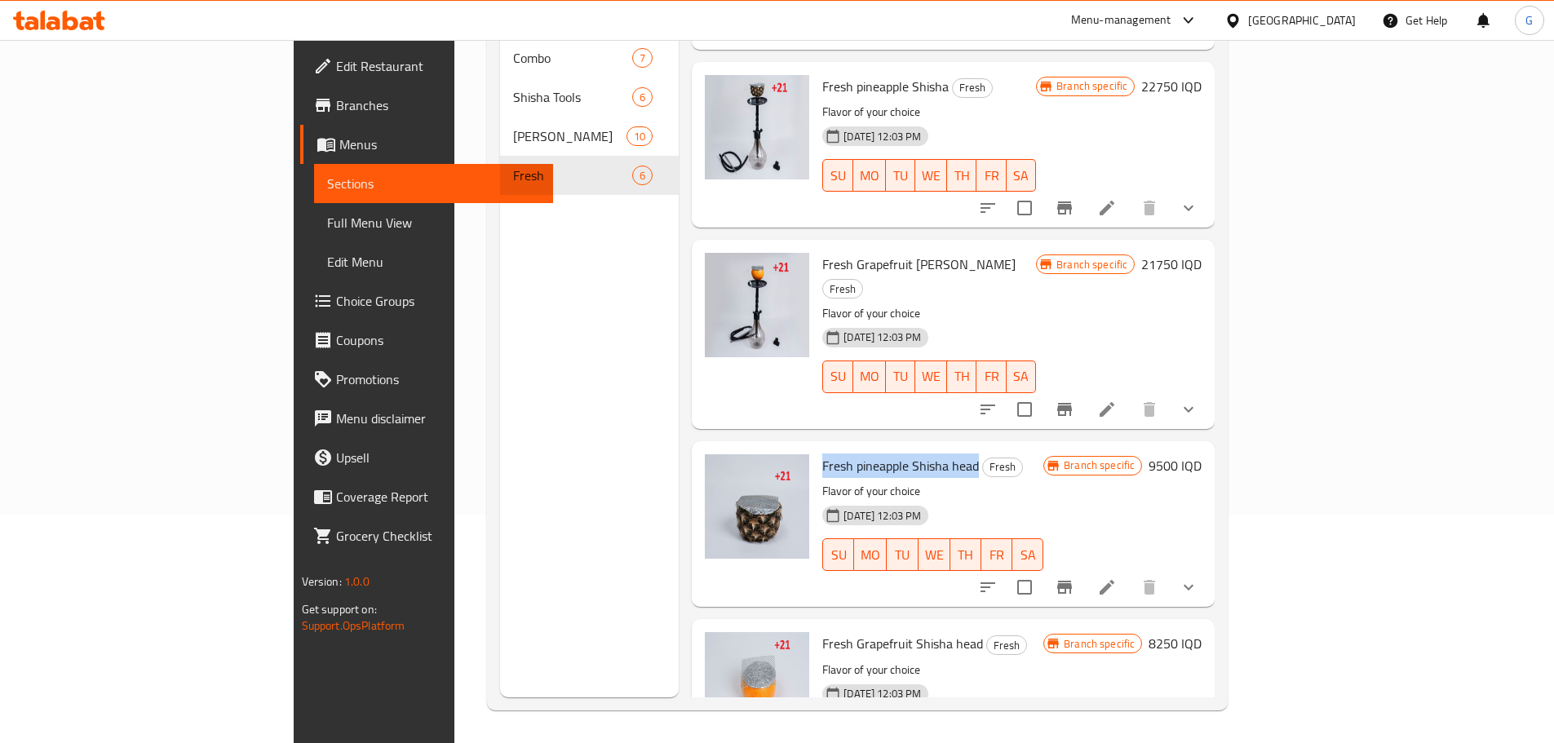
drag, startPoint x: 906, startPoint y: 380, endPoint x: 742, endPoint y: 374, distance: 164.1
click at [816, 448] on div "Fresh pineapple Shisha head Fresh Flavor of your choice [DATE] 12:03 PM SU MO T…" at bounding box center [933, 524] width 234 height 153
copy span "Fresh pineapple Shisha head"
drag, startPoint x: 906, startPoint y: 556, endPoint x: 751, endPoint y: 549, distance: 156.0
click at [822, 631] on span "Fresh Grapefruit Shisha head" at bounding box center [902, 643] width 161 height 24
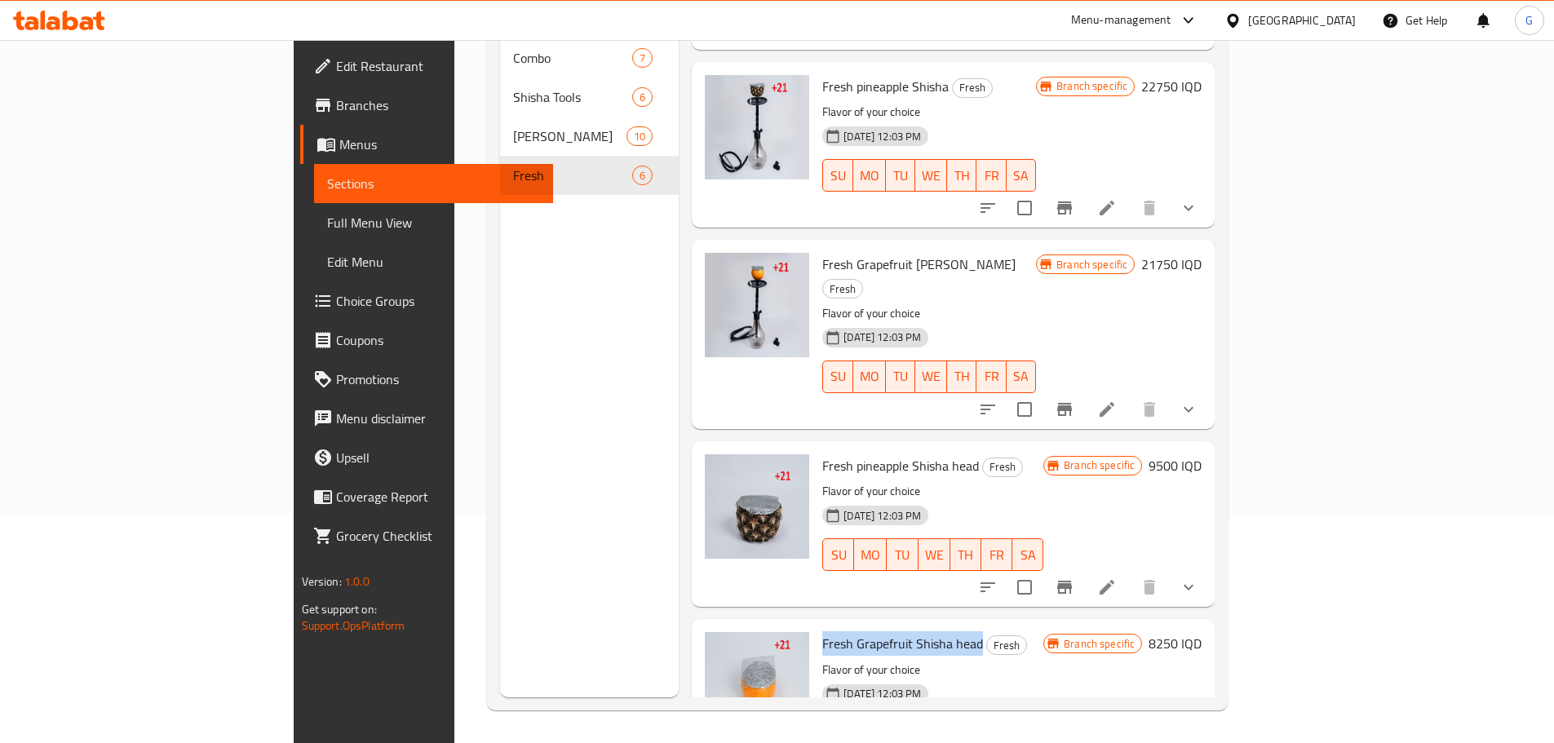
copy span "Fresh Grapefruit Shisha head"
